Goal: Task Accomplishment & Management: Use online tool/utility

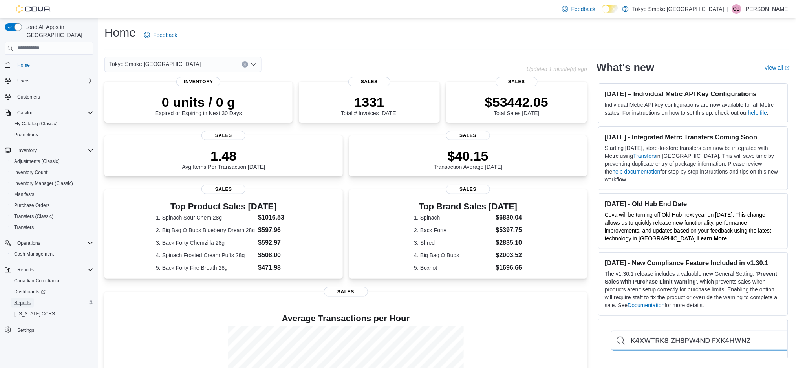
click at [33, 298] on link "Reports" at bounding box center [22, 302] width 23 height 9
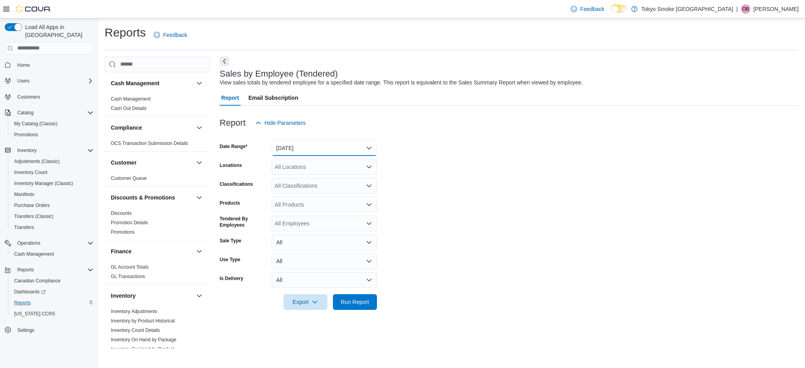
click at [294, 147] on button "[DATE]" at bounding box center [323, 148] width 105 height 16
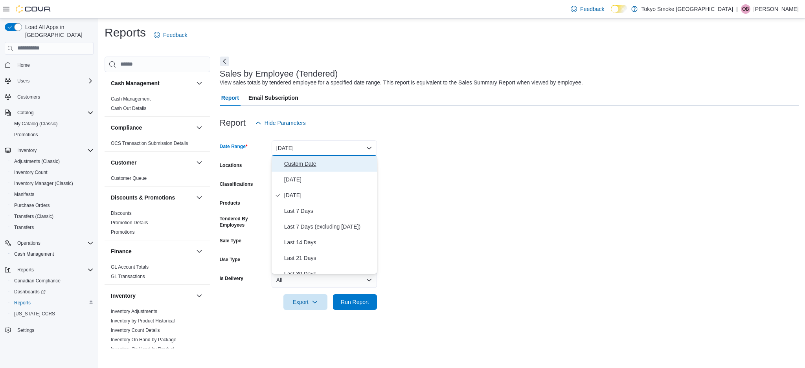
click at [301, 160] on span "Custom Date" at bounding box center [329, 163] width 90 height 9
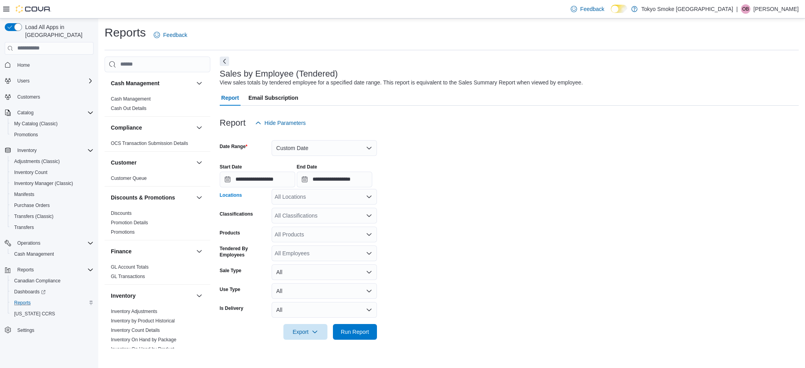
click at [295, 204] on div "All Locations" at bounding box center [323, 197] width 105 height 16
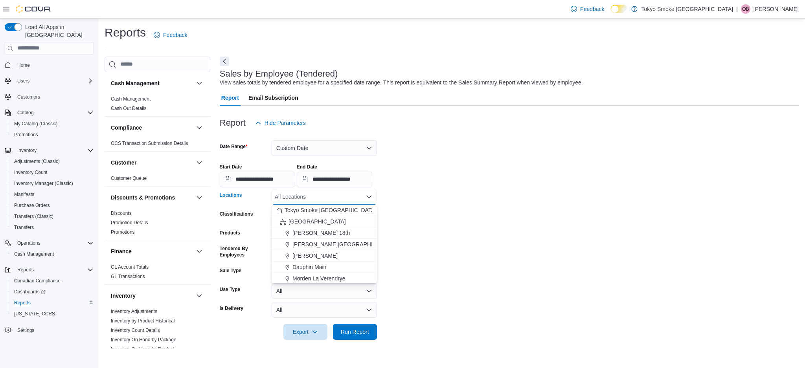
click at [462, 165] on div "**********" at bounding box center [509, 173] width 579 height 30
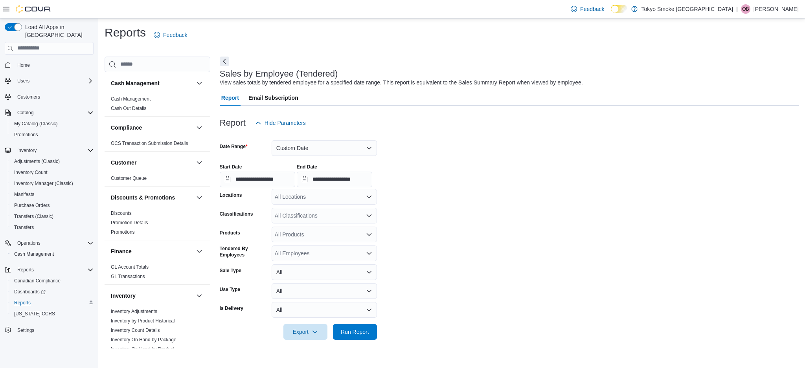
click at [298, 200] on div "All Locations" at bounding box center [323, 197] width 105 height 16
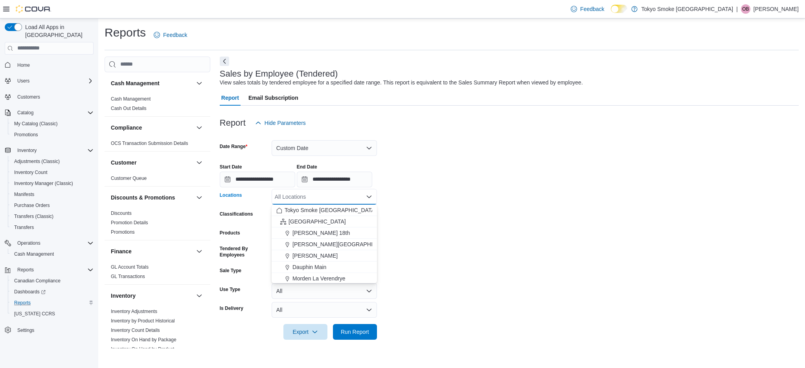
type input "*"
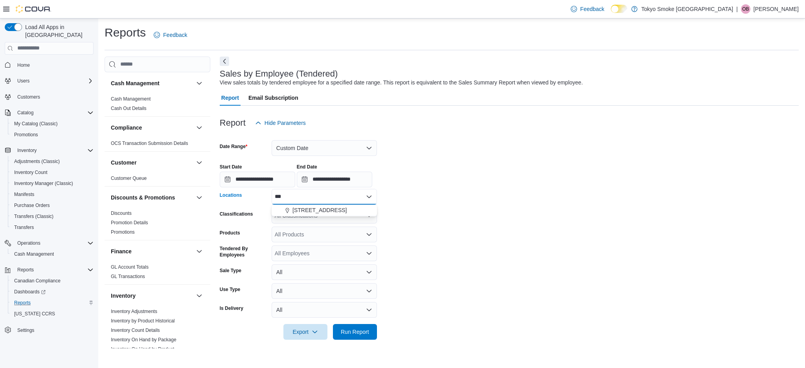
type input "***"
click at [318, 201] on div "***" at bounding box center [323, 197] width 105 height 16
click at [319, 209] on span "[STREET_ADDRESS]" at bounding box center [319, 210] width 54 height 8
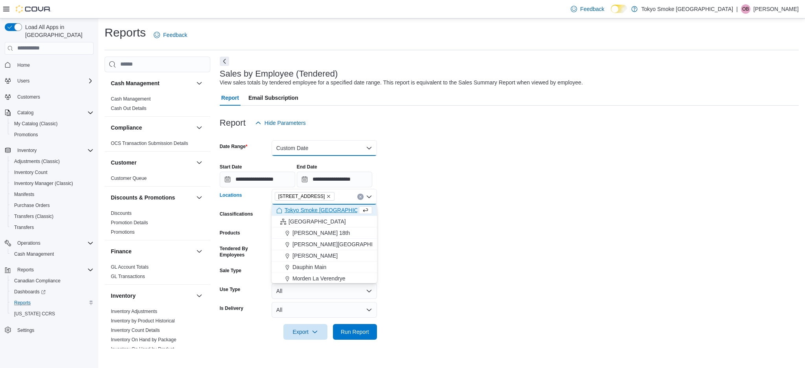
click at [320, 147] on button "Custom Date" at bounding box center [323, 148] width 105 height 16
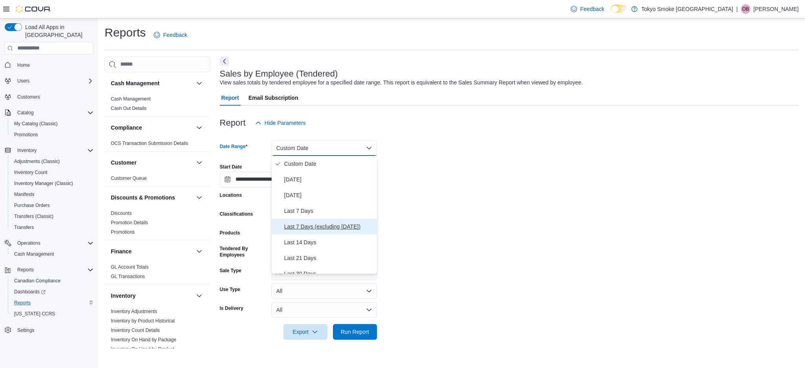
click at [334, 223] on span "Last 7 Days (excluding [DATE])" at bounding box center [329, 226] width 90 height 9
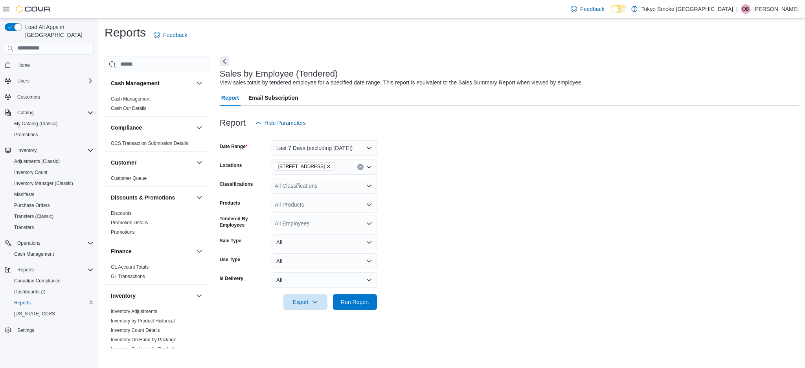
click at [483, 137] on div at bounding box center [509, 135] width 579 height 9
drag, startPoint x: 358, startPoint y: 297, endPoint x: 382, endPoint y: 282, distance: 29.1
click at [360, 296] on span "Run Report" at bounding box center [355, 302] width 35 height 16
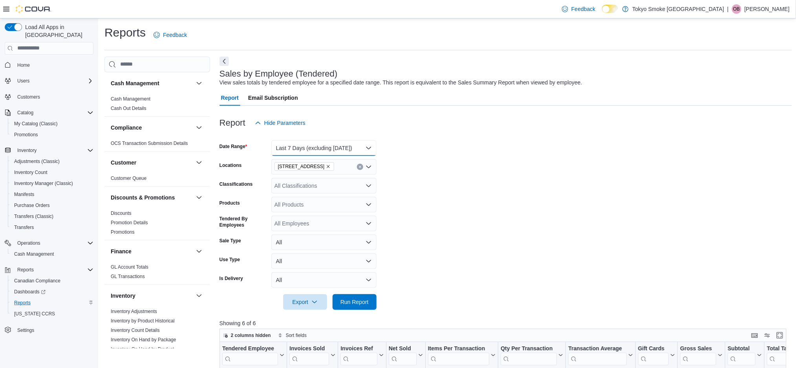
click at [300, 147] on button "Last 7 Days (excluding [DATE])" at bounding box center [323, 148] width 105 height 16
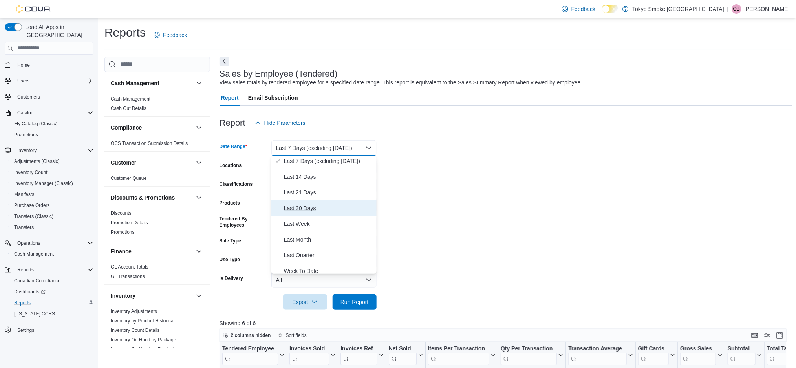
click at [321, 210] on span "Last 30 Days" at bounding box center [329, 208] width 90 height 9
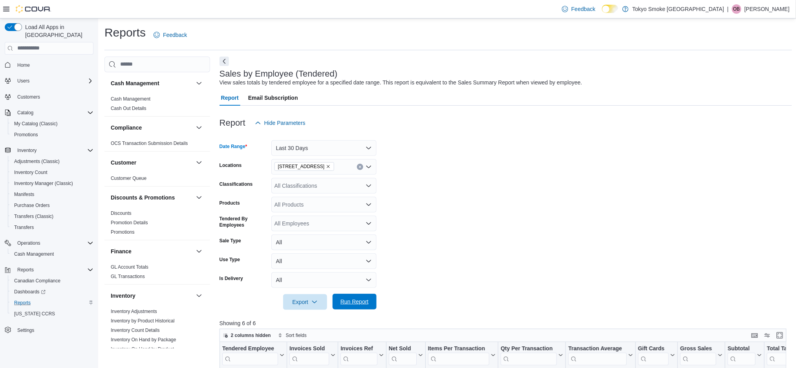
drag, startPoint x: 363, startPoint y: 300, endPoint x: 409, endPoint y: 224, distance: 89.6
click at [363, 298] on span "Run Report" at bounding box center [355, 302] width 35 height 16
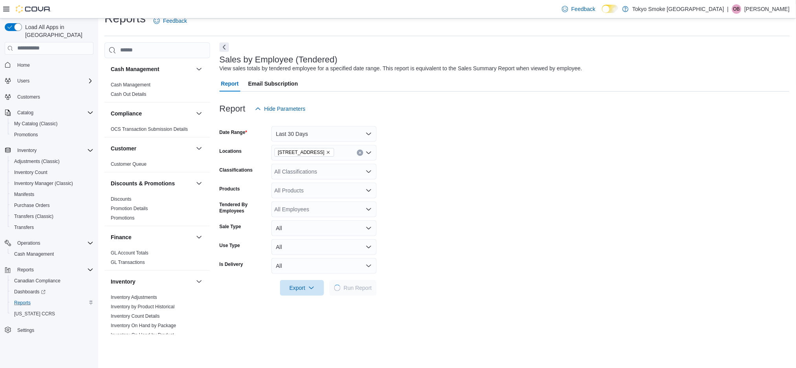
scroll to position [209, 0]
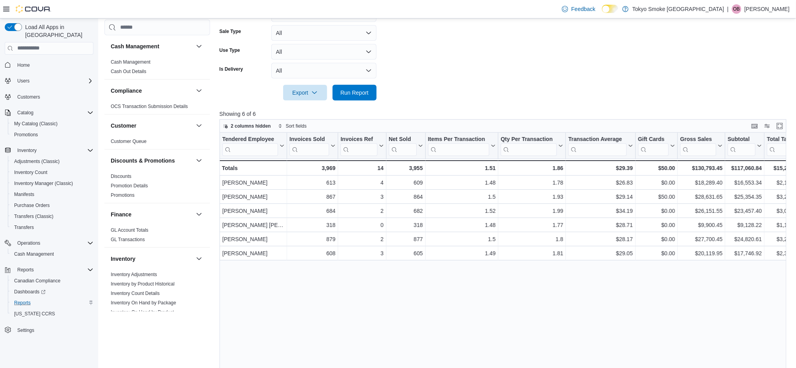
click at [539, 73] on form "Date Range Last 30 Days Locations [STREET_ADDRESS] Classifications All Classifi…" at bounding box center [506, 10] width 573 height 179
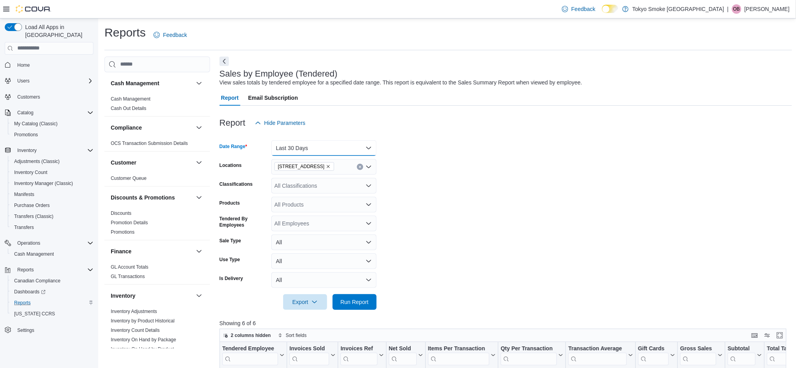
click at [328, 150] on button "Last 30 Days" at bounding box center [323, 148] width 105 height 16
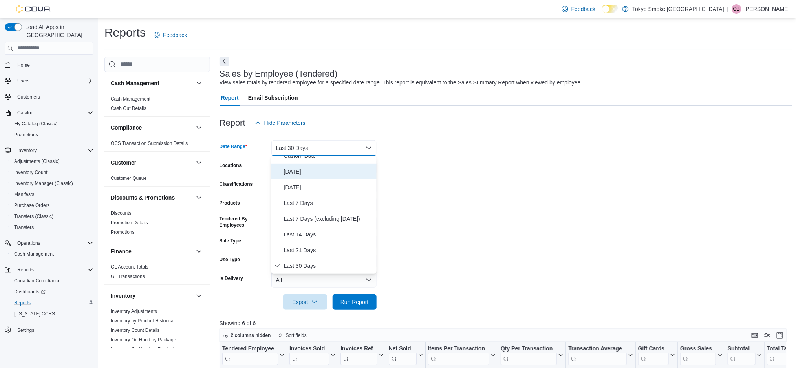
click at [312, 175] on span "[DATE]" at bounding box center [329, 171] width 90 height 9
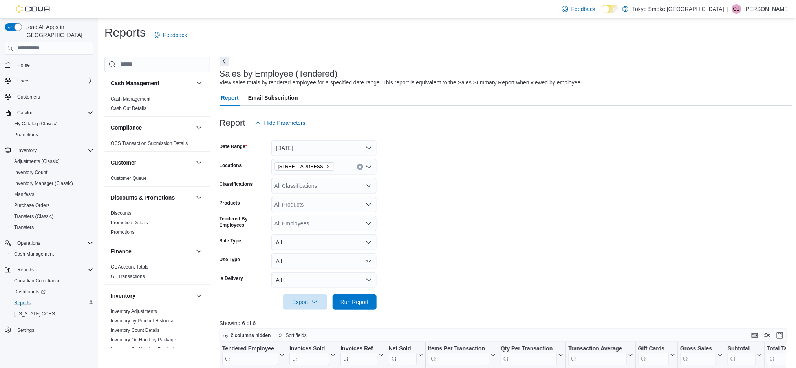
click at [382, 154] on form "Date Range [DATE] Locations [STREET_ADDRESS] Classifications All Classification…" at bounding box center [506, 220] width 573 height 179
drag, startPoint x: 351, startPoint y: 301, endPoint x: 414, endPoint y: 226, distance: 97.3
click at [354, 300] on span "Run Report" at bounding box center [355, 302] width 28 height 8
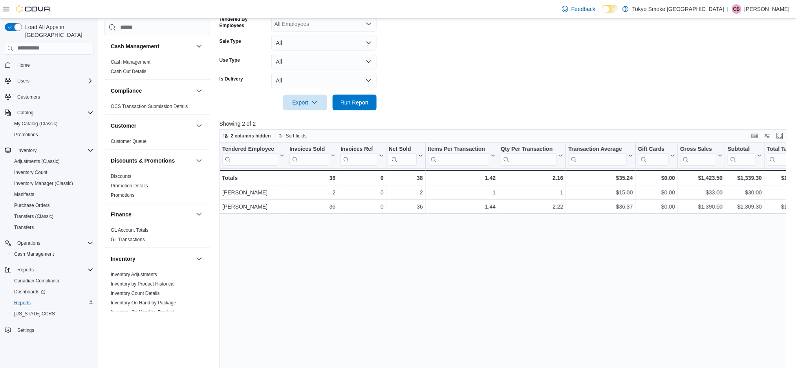
scroll to position [52, 0]
